Goal: Transaction & Acquisition: Purchase product/service

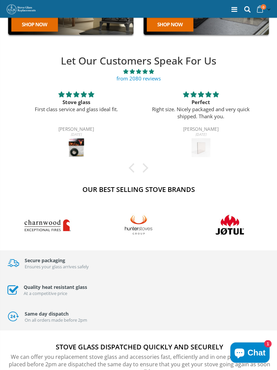
scroll to position [145, 0]
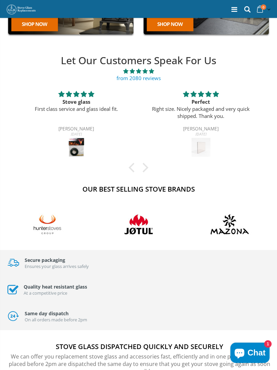
click at [77, 105] on div "Stove glass" at bounding box center [76, 101] width 109 height 7
click at [73, 98] on div "5 stars" at bounding box center [76, 94] width 109 height 8
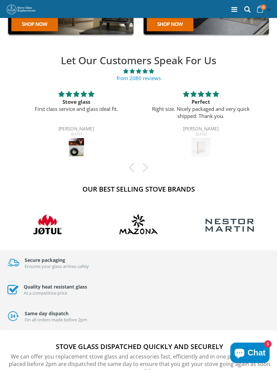
click at [75, 152] on img at bounding box center [76, 147] width 19 height 19
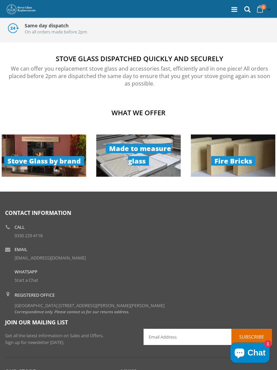
scroll to position [434, 0]
click at [138, 158] on link "Made to measure glass" at bounding box center [138, 156] width 85 height 42
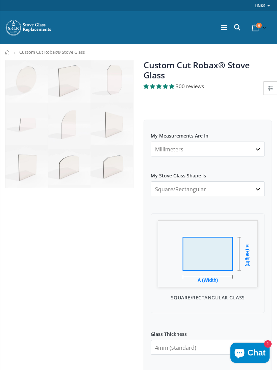
click at [183, 142] on select "Millimeters Centimeters Inches" at bounding box center [208, 149] width 114 height 15
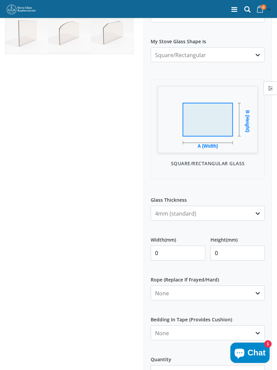
scroll to position [135, 0]
click at [172, 246] on input "0" at bounding box center [178, 253] width 55 height 15
type input "405"
click at [232, 246] on input "0" at bounding box center [238, 253] width 55 height 15
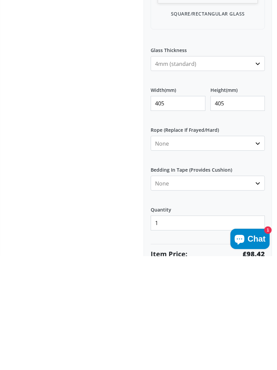
scroll to position [171, 0]
type input "405"
click at [256, 250] on select "None 3mm White 6mm White 8mm White 10mm White 12mm White 6mm Black 8mm Black 10…" at bounding box center [208, 257] width 114 height 15
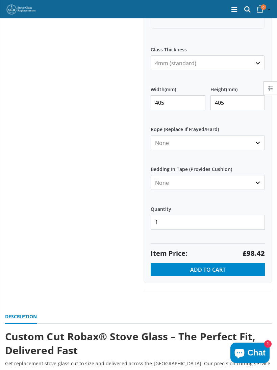
click at [209, 266] on span "Add to Cart" at bounding box center [208, 269] width 36 height 7
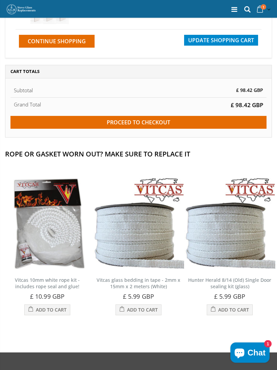
scroll to position [126, 0]
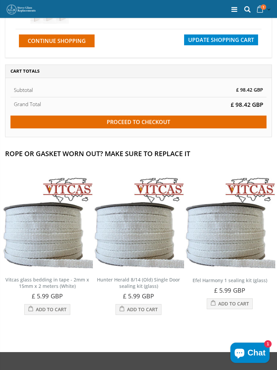
click at [139, 242] on img at bounding box center [138, 223] width 91 height 91
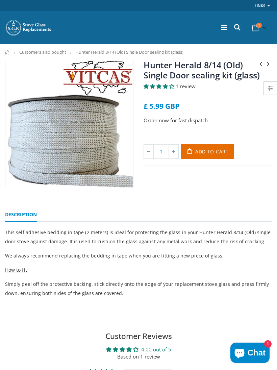
click at [78, 157] on img at bounding box center [69, 124] width 128 height 128
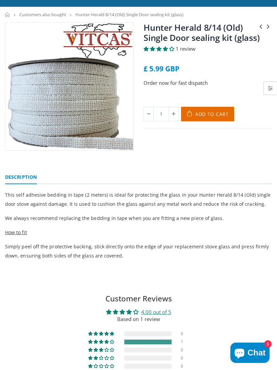
scroll to position [39, 0]
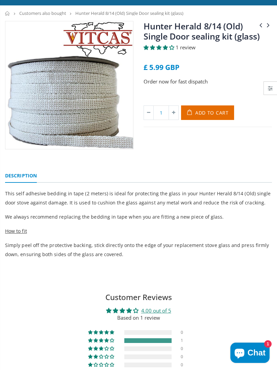
click at [205, 114] on span "Add to Cart" at bounding box center [212, 113] width 33 height 6
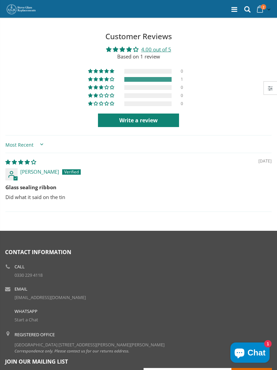
scroll to position [295, 0]
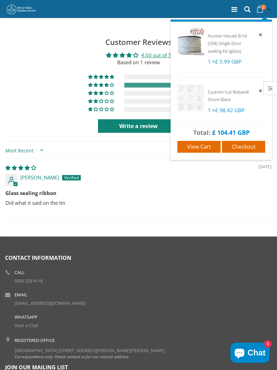
click at [247, 145] on span "Checkout" at bounding box center [244, 146] width 24 height 7
